Goal: Navigation & Orientation: Find specific page/section

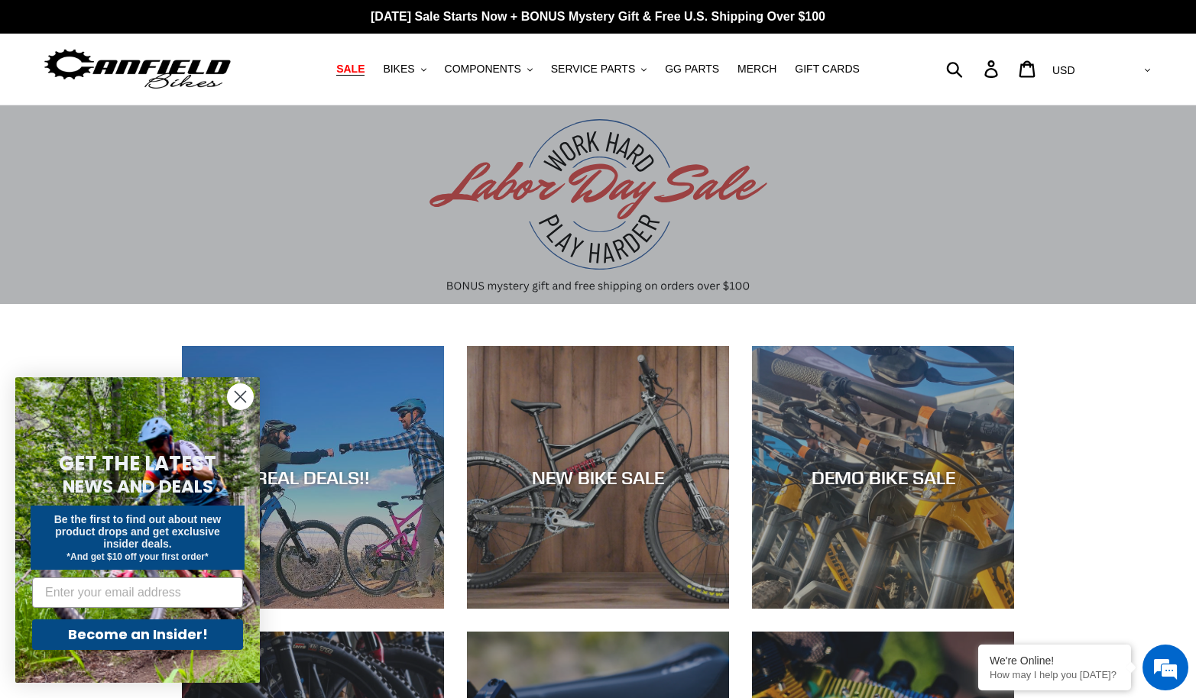
click at [358, 69] on span "SALE" at bounding box center [350, 69] width 28 height 13
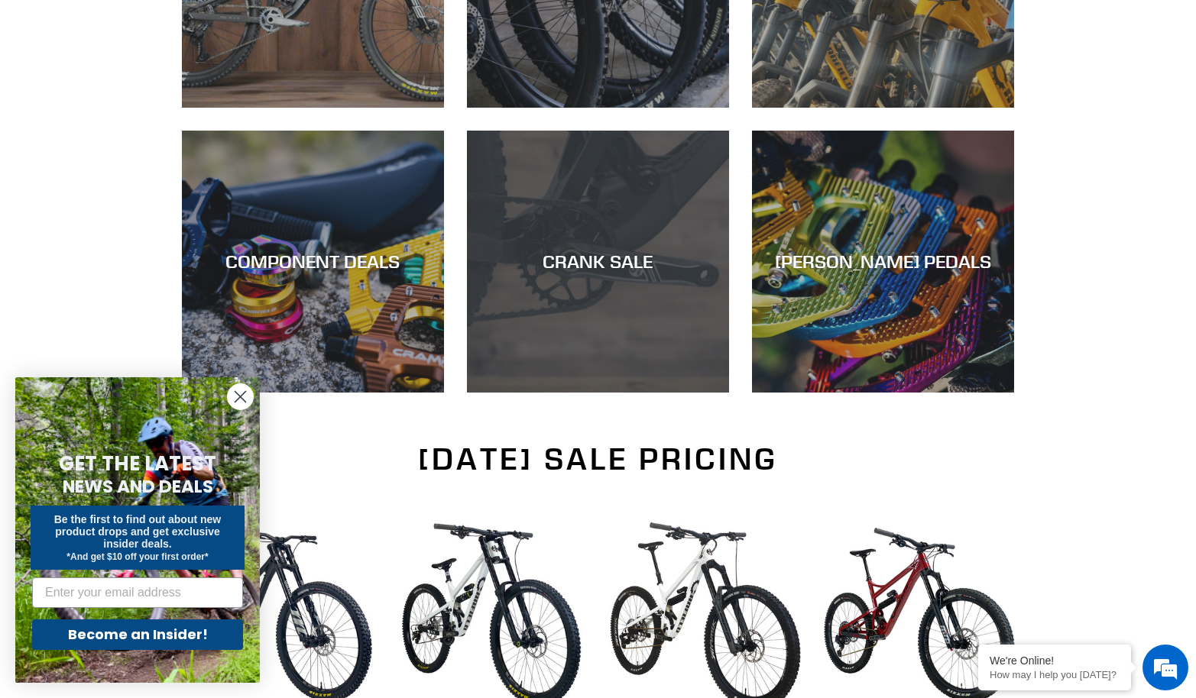
scroll to position [628, 0]
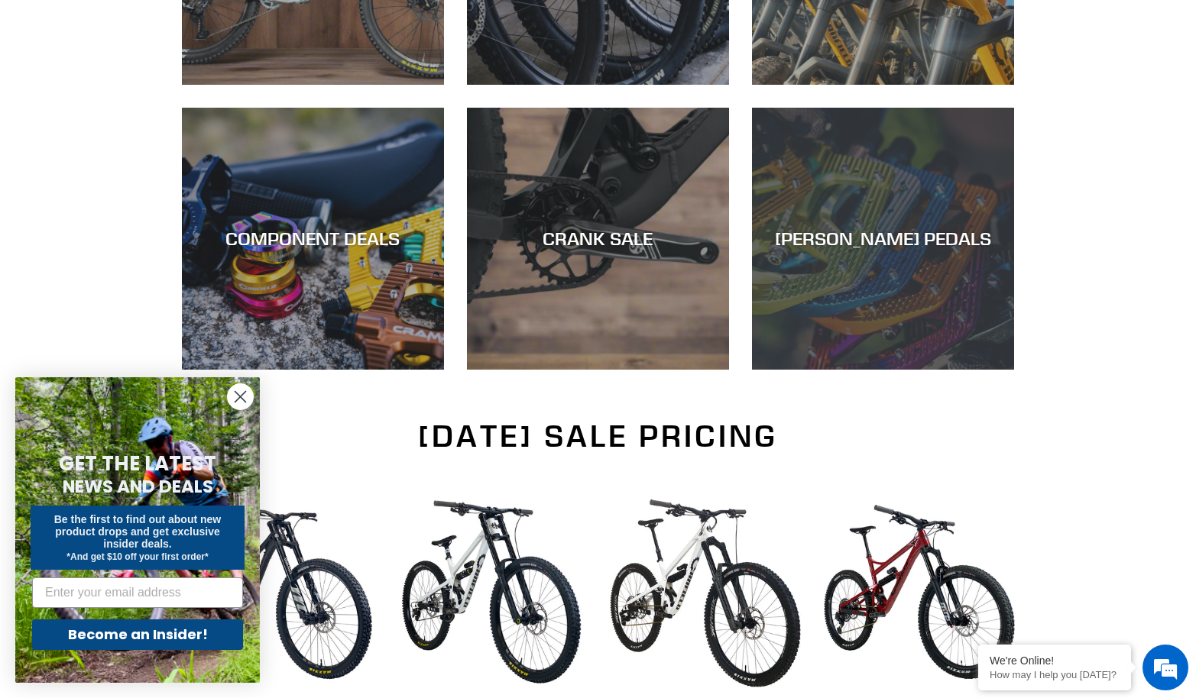
click at [883, 370] on div "CANFIELD PEDALS" at bounding box center [883, 370] width 262 height 0
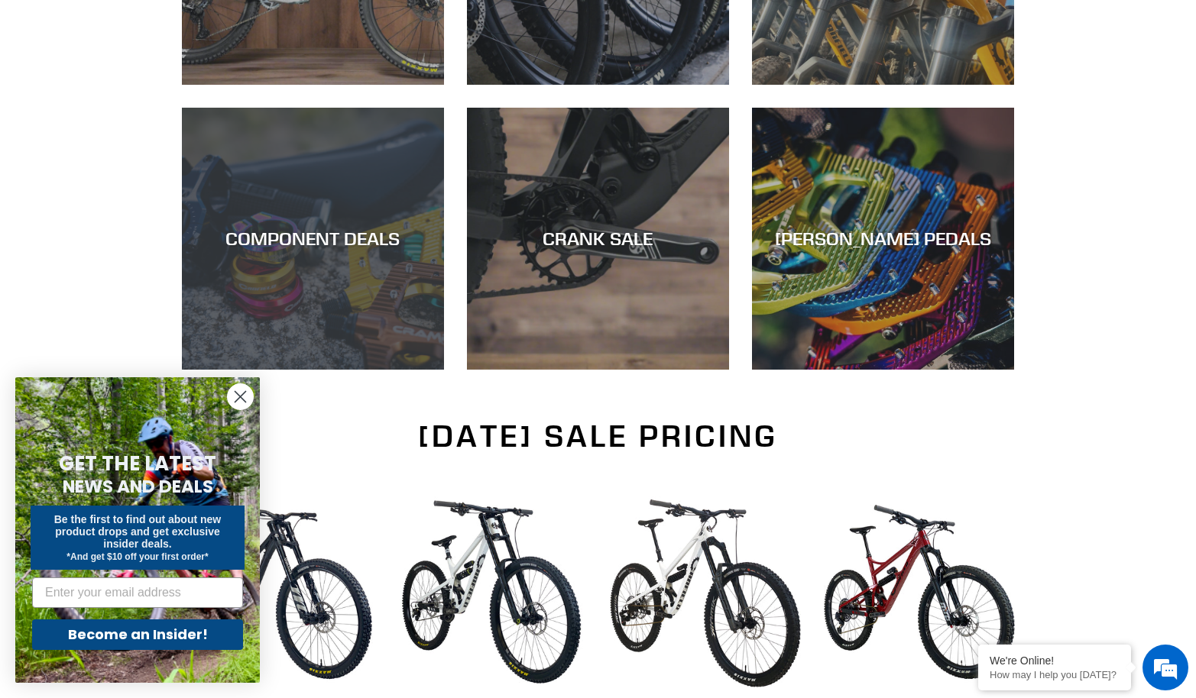
click at [330, 237] on div "COMPONENT DEALS" at bounding box center [313, 239] width 262 height 22
